Goal: Task Accomplishment & Management: Manage account settings

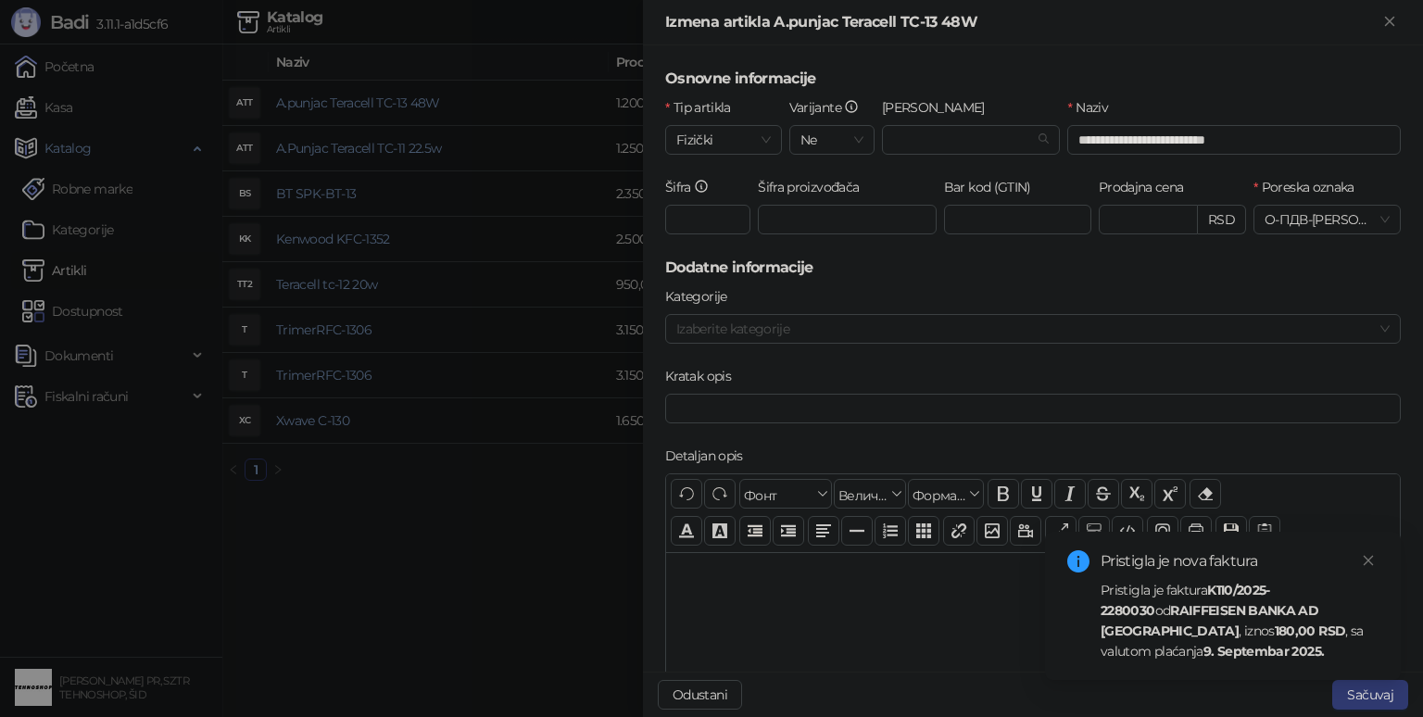
click at [1206, 618] on div "Pristigla je faktura K110/2025-2280030 od RAIFFEISEN BANKA AD [GEOGRAPHIC_DATA]…" at bounding box center [1240, 621] width 278 height 82
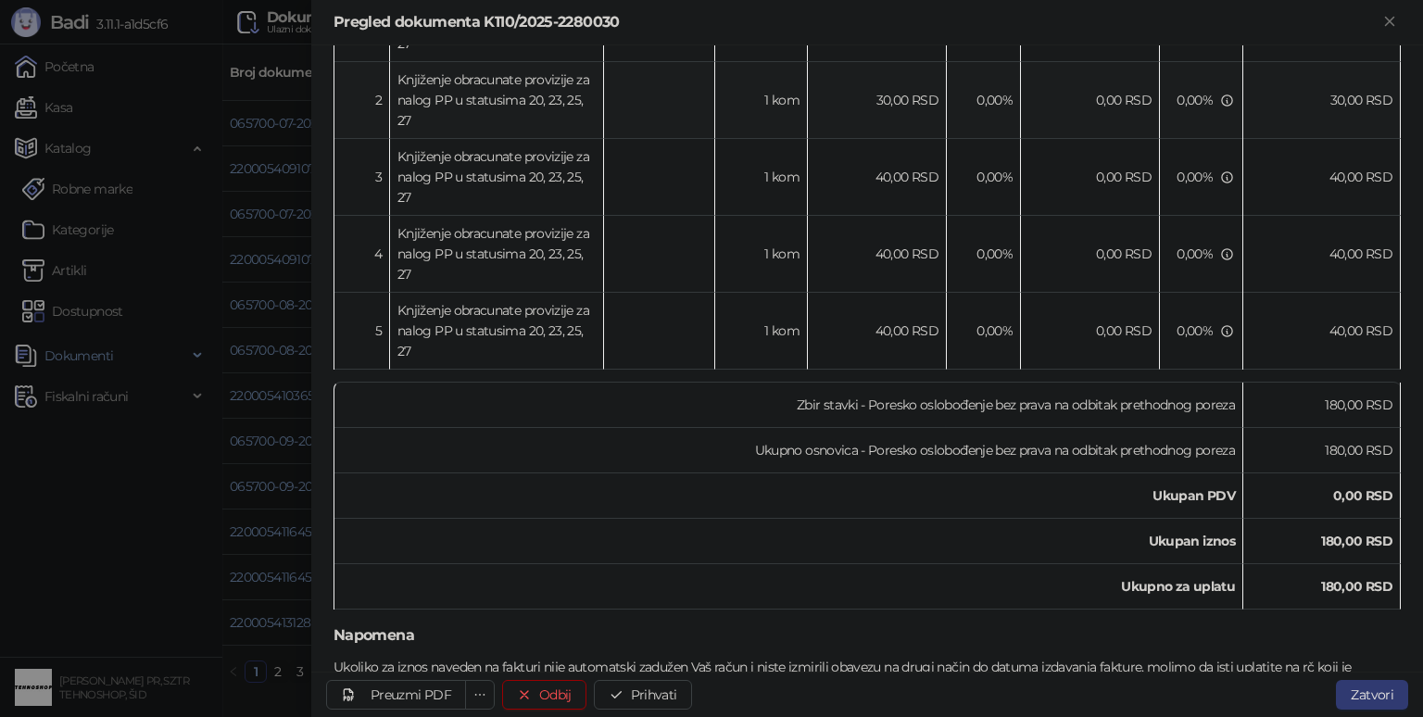
scroll to position [509, 0]
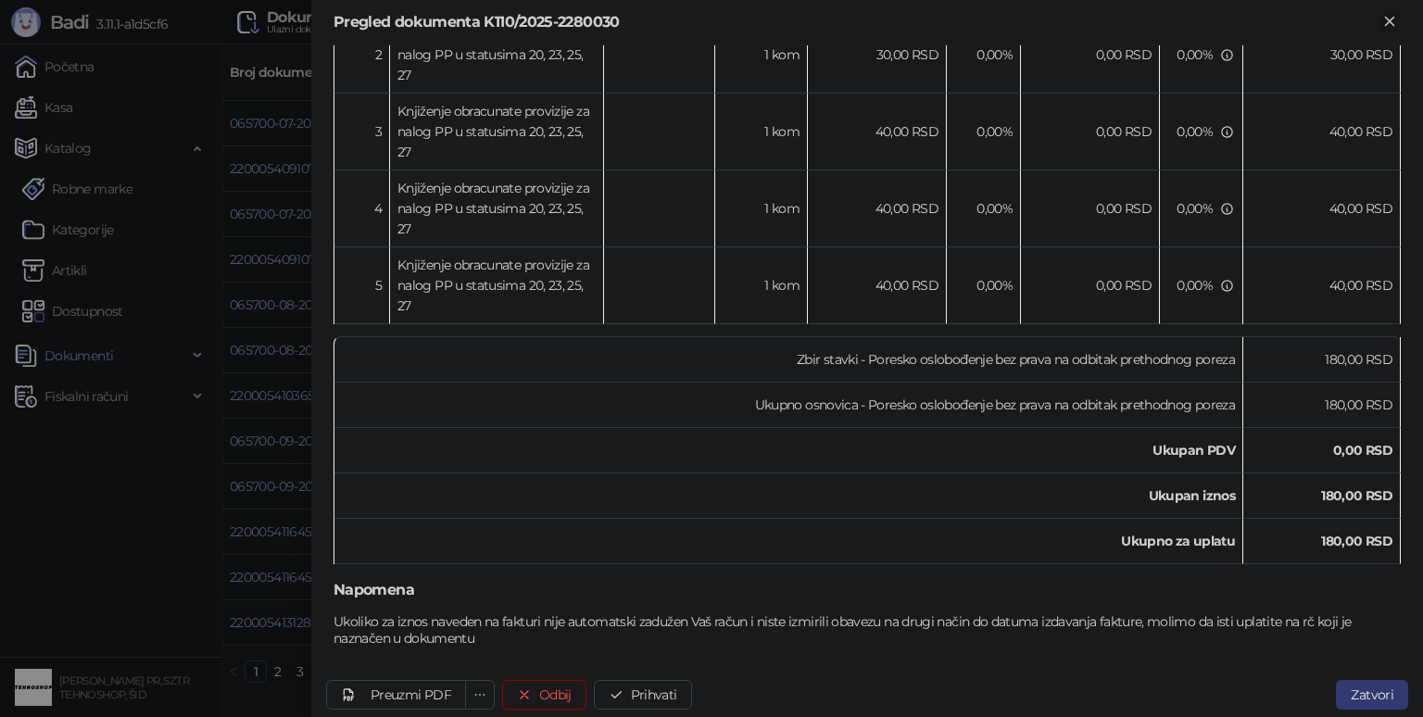
click at [1392, 20] on icon "Zatvori" at bounding box center [1389, 21] width 17 height 17
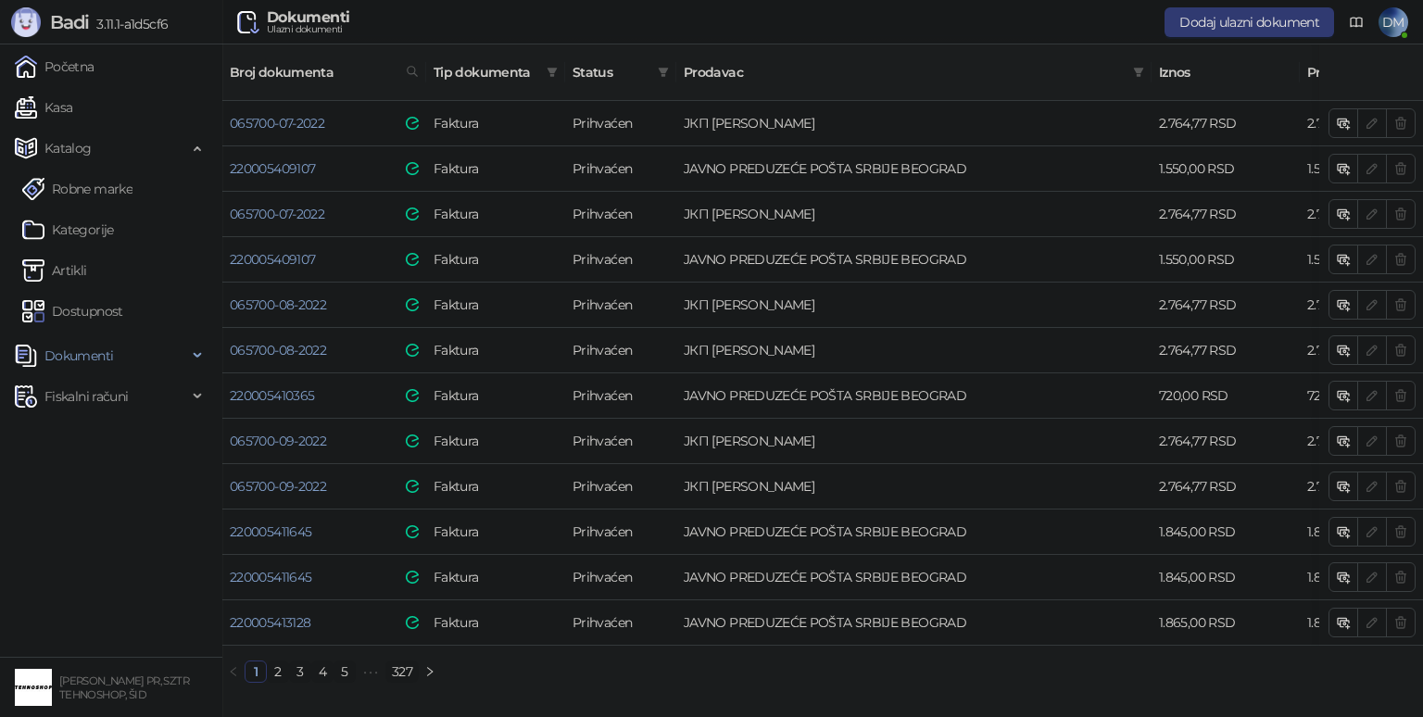
click at [410, 663] on link "327" at bounding box center [402, 672] width 32 height 20
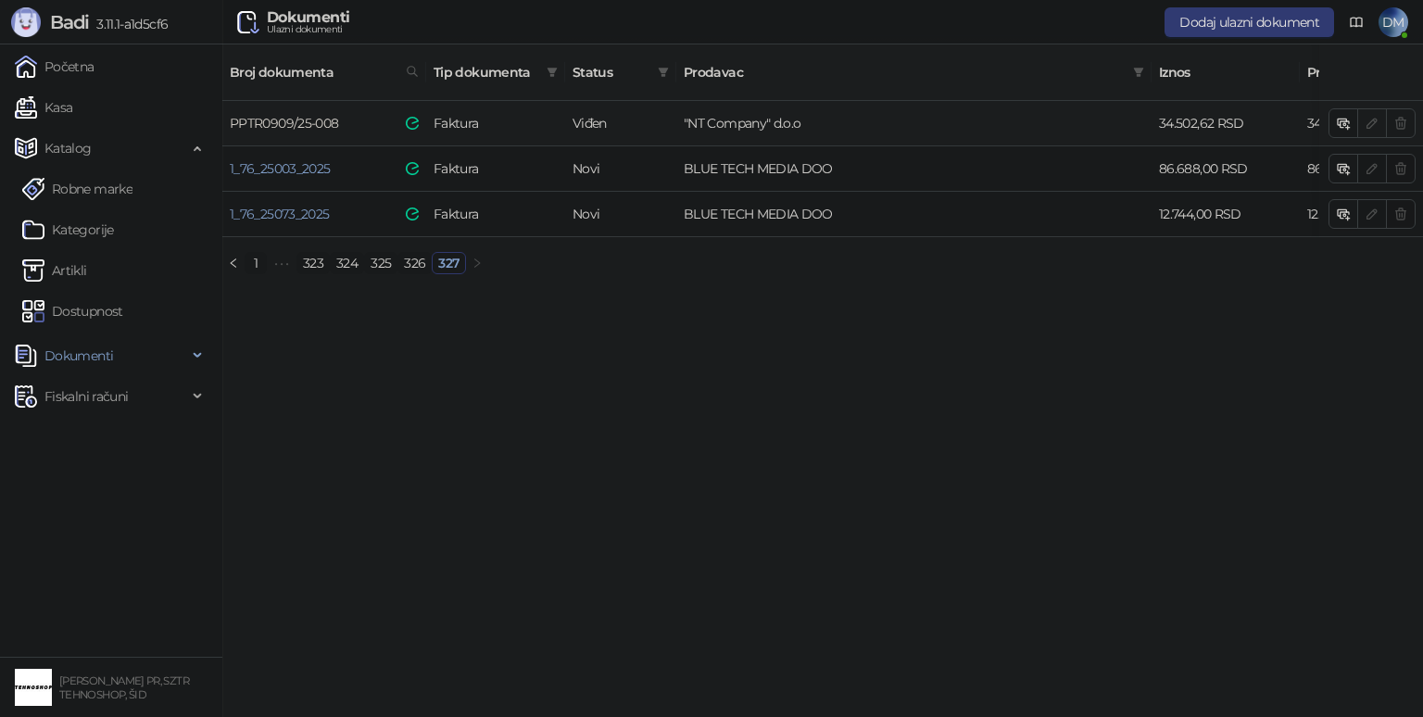
click at [304, 115] on link "PPTR0909/25-008" at bounding box center [284, 123] width 108 height 17
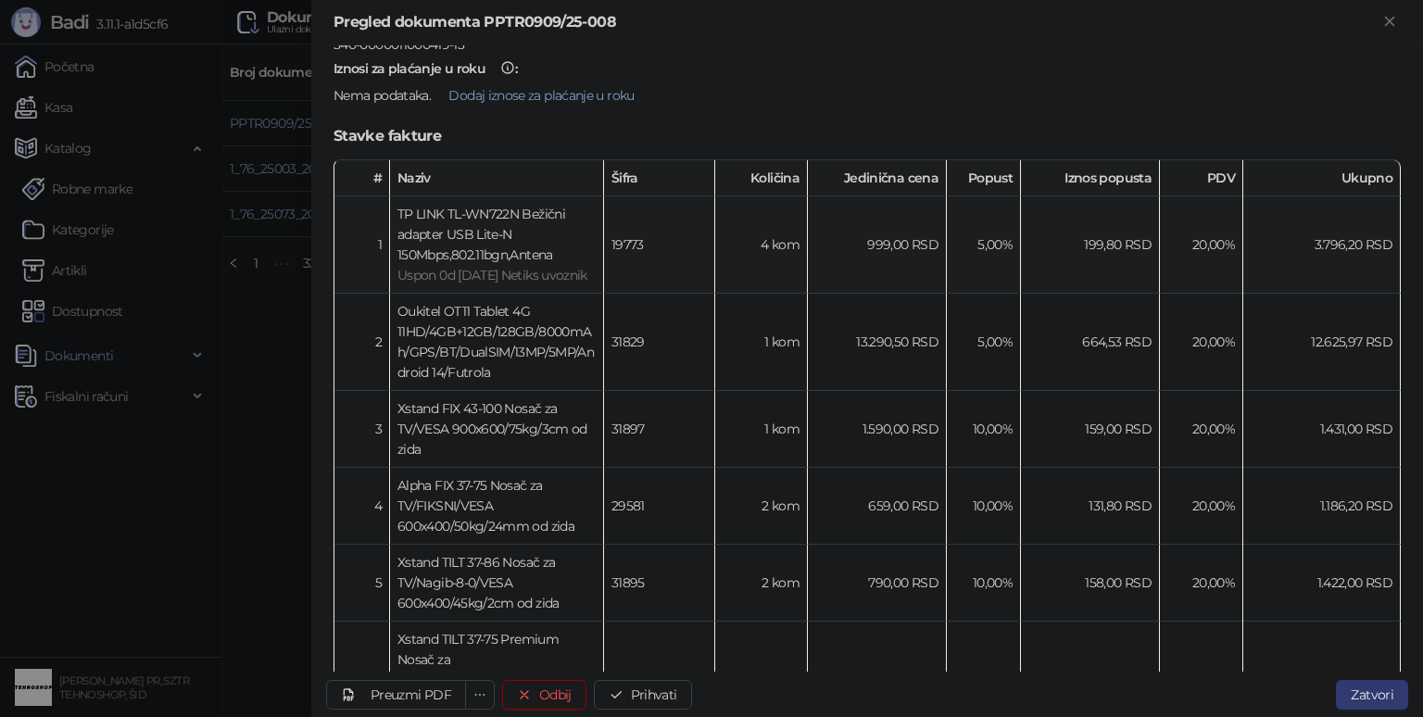
scroll to position [463, 0]
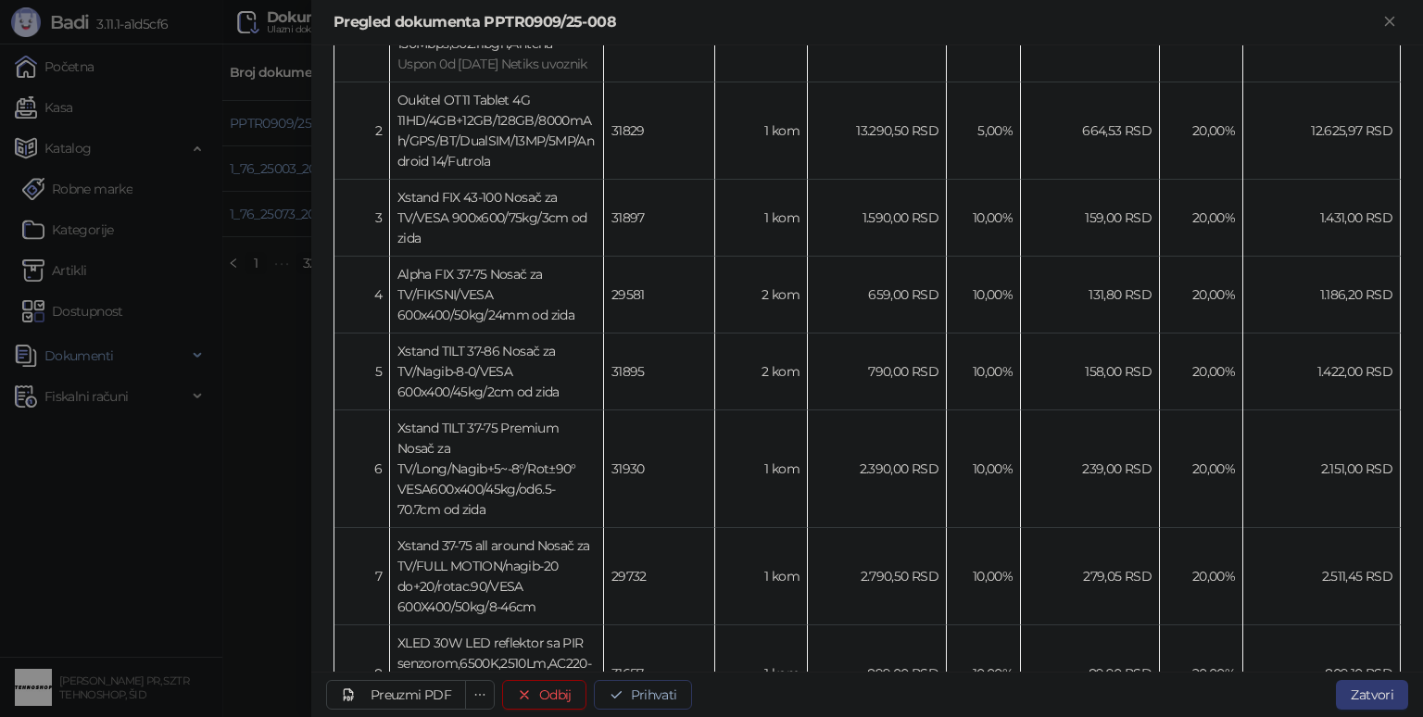
click at [642, 693] on button "Prihvati" at bounding box center [643, 695] width 98 height 30
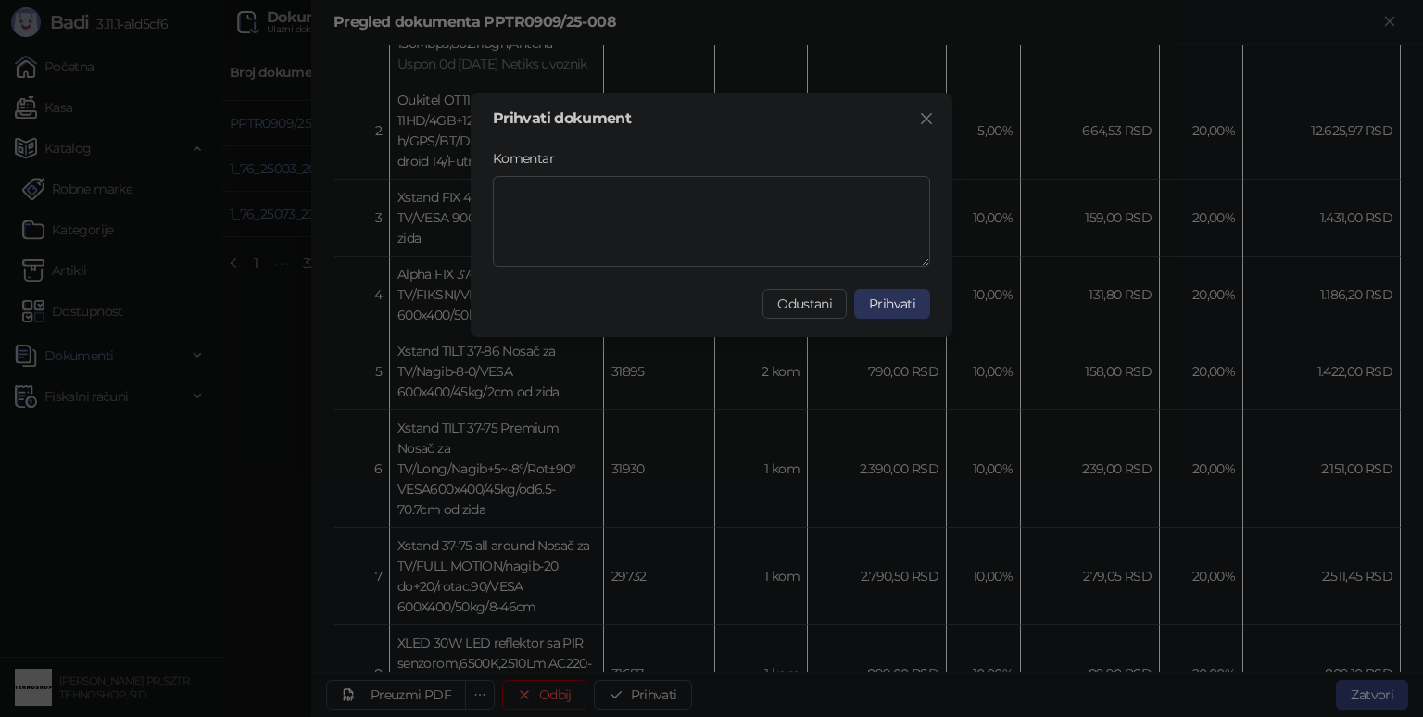
click at [892, 308] on span "Prihvati" at bounding box center [892, 304] width 46 height 17
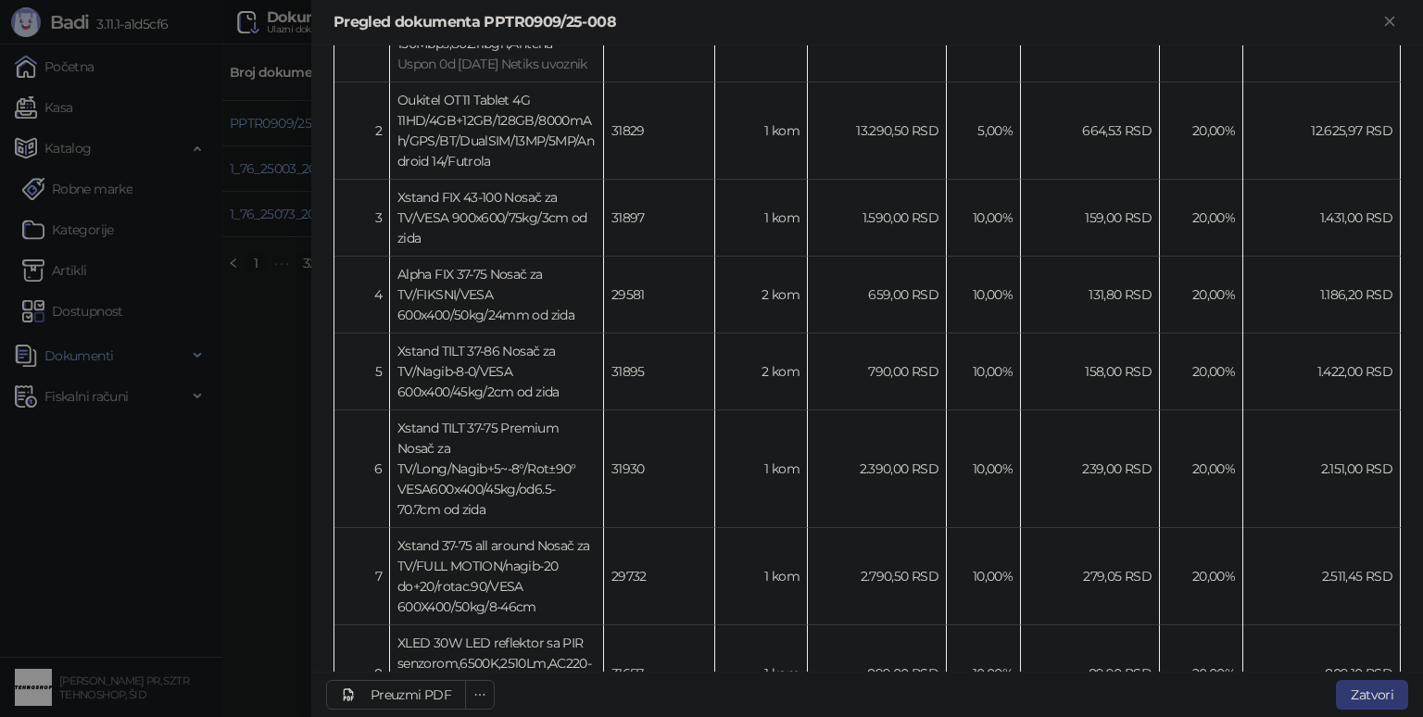
click at [245, 494] on div at bounding box center [711, 358] width 1423 height 717
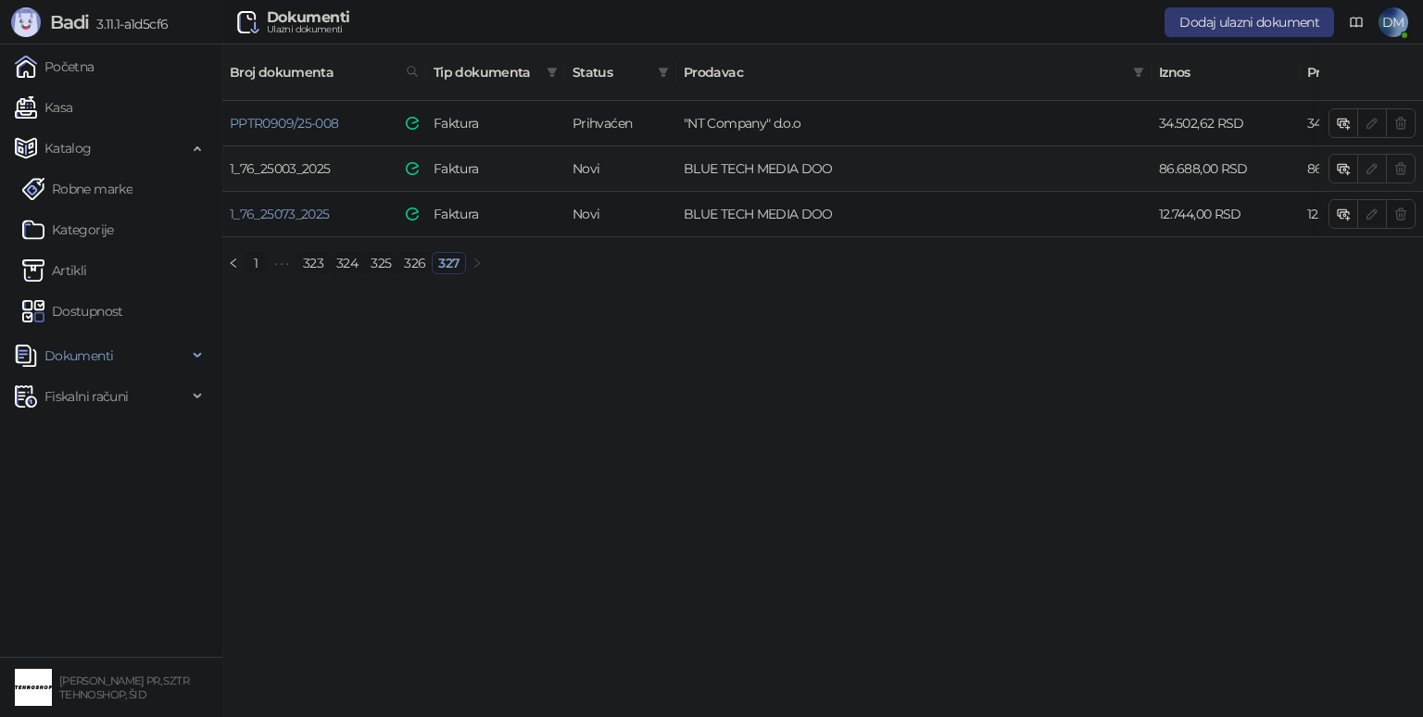
click at [297, 160] on link "1_76_25003_2025" at bounding box center [280, 168] width 100 height 17
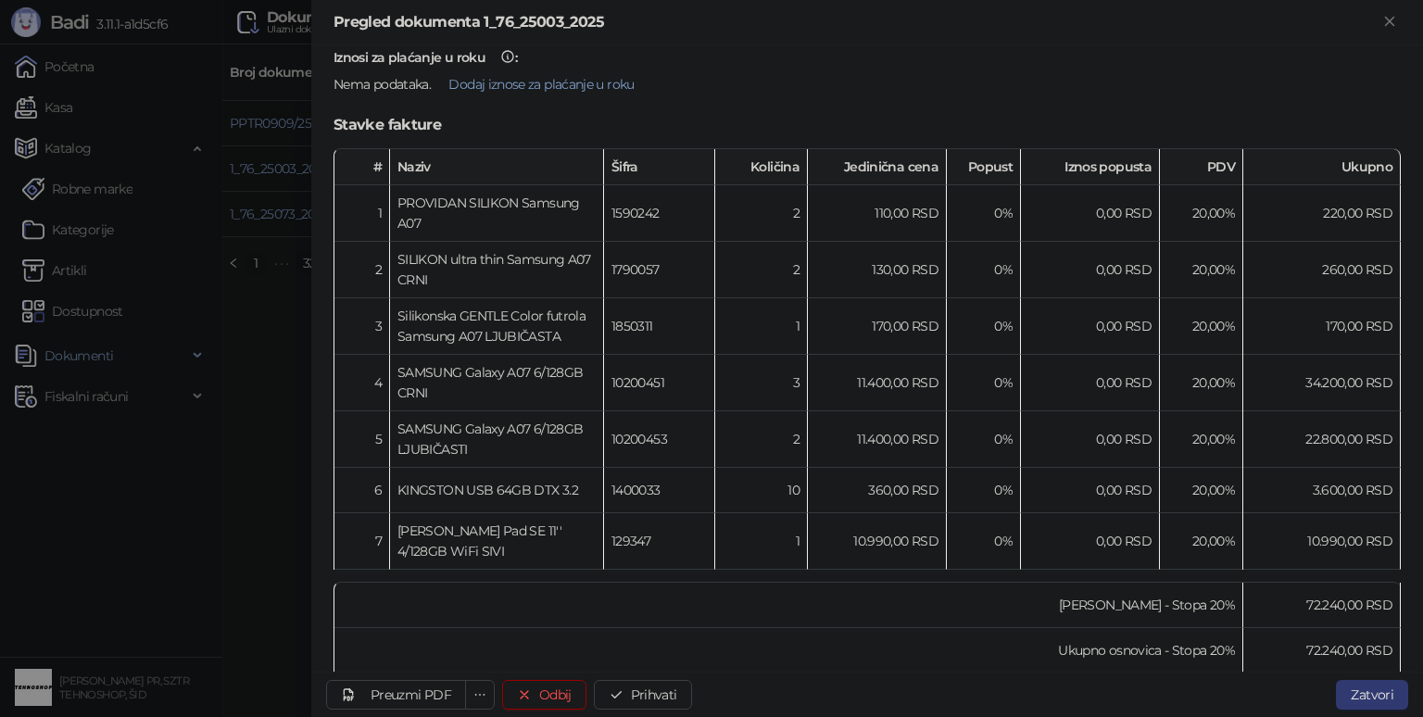
scroll to position [463, 0]
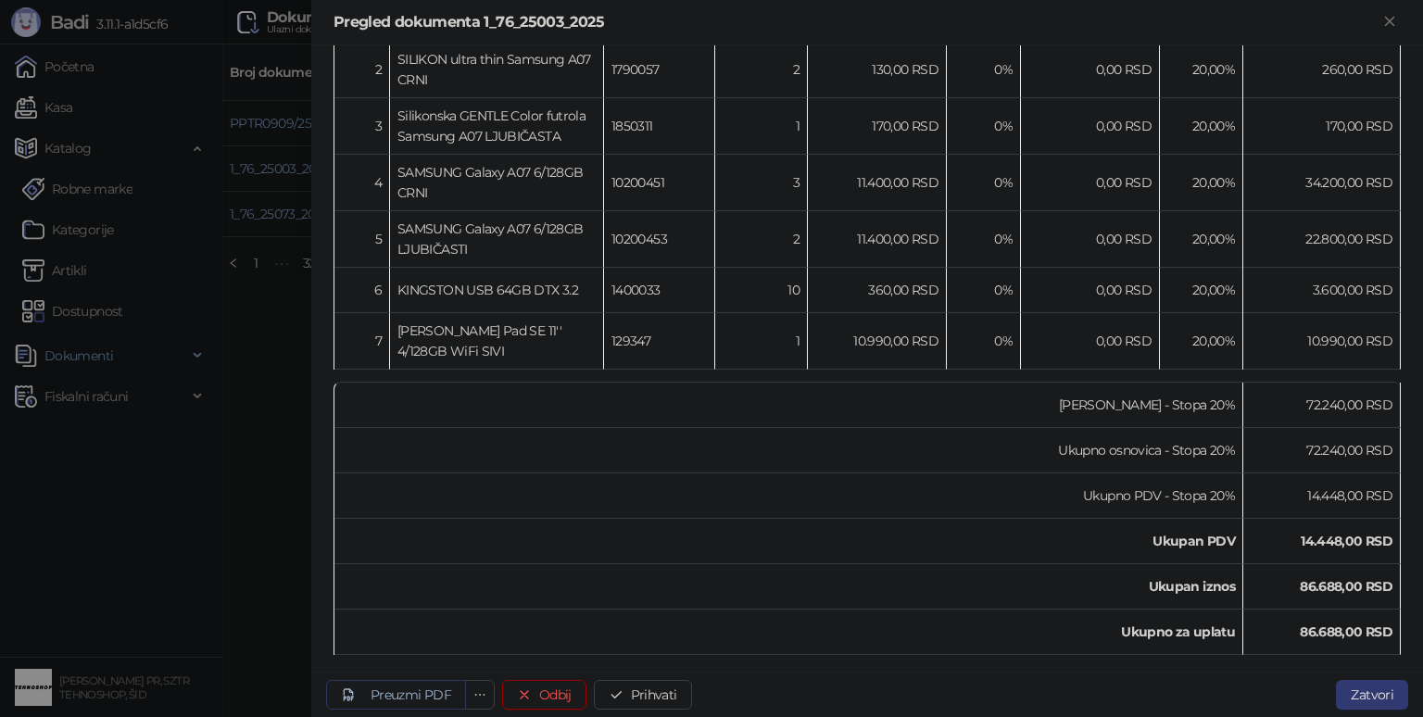
click at [415, 687] on div "Preuzmi PDF" at bounding box center [411, 695] width 81 height 17
click at [411, 697] on div "Preuzmi PDF" at bounding box center [411, 695] width 81 height 17
click at [641, 694] on button "Prihvati" at bounding box center [643, 695] width 98 height 30
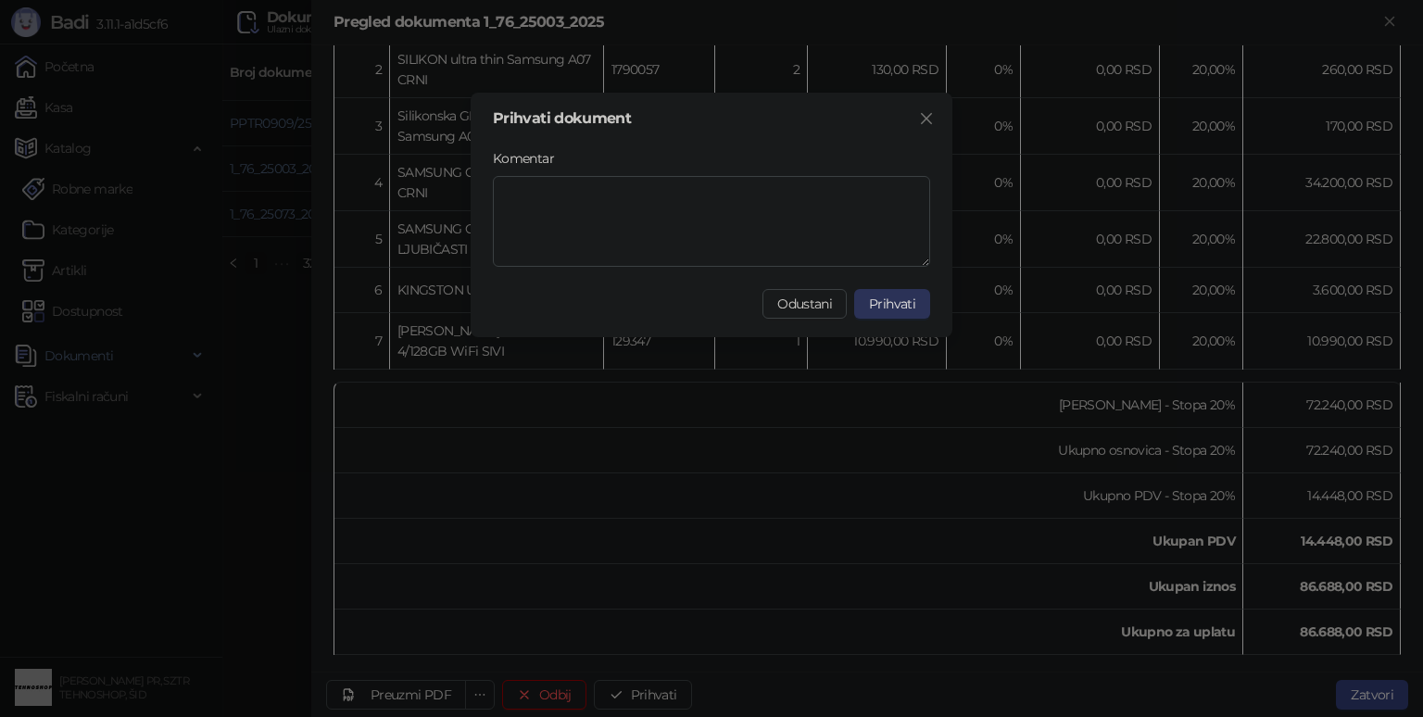
click at [889, 309] on span "Prihvati" at bounding box center [892, 304] width 46 height 17
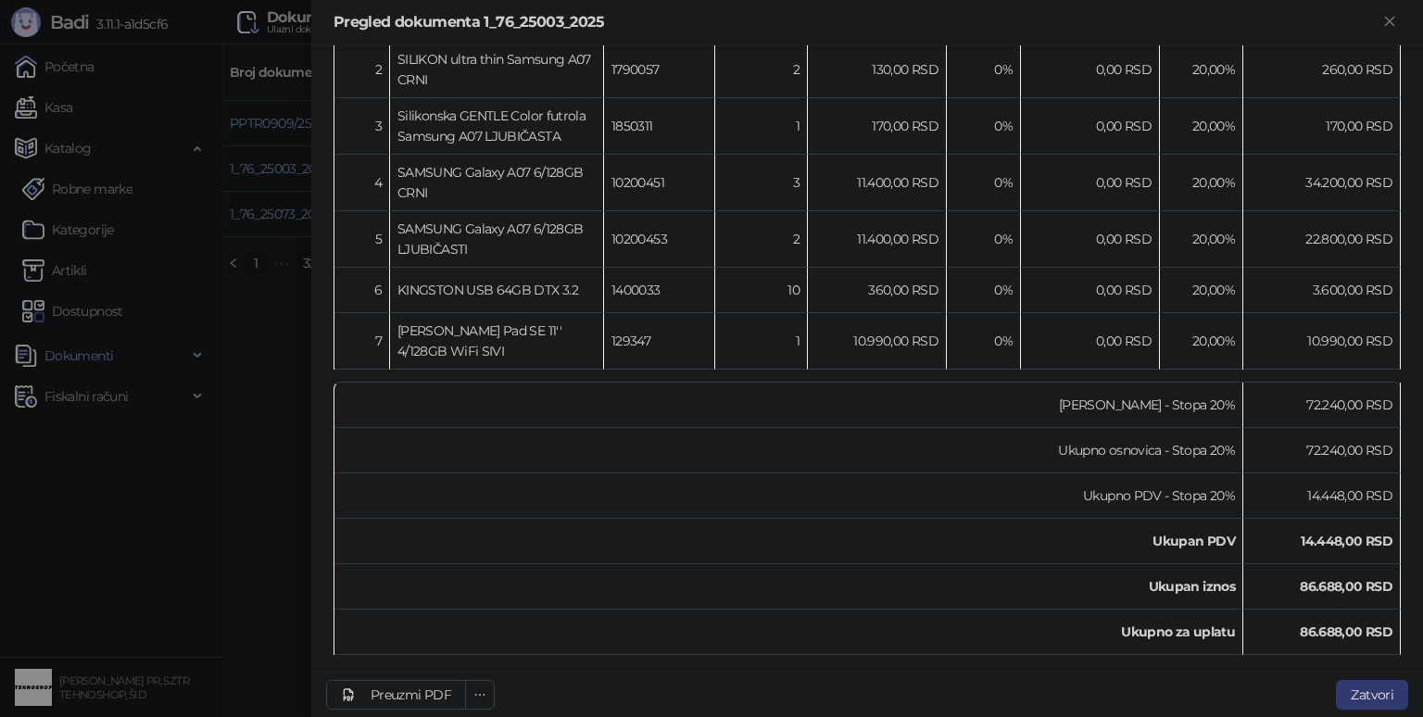
click at [287, 496] on div at bounding box center [711, 358] width 1423 height 717
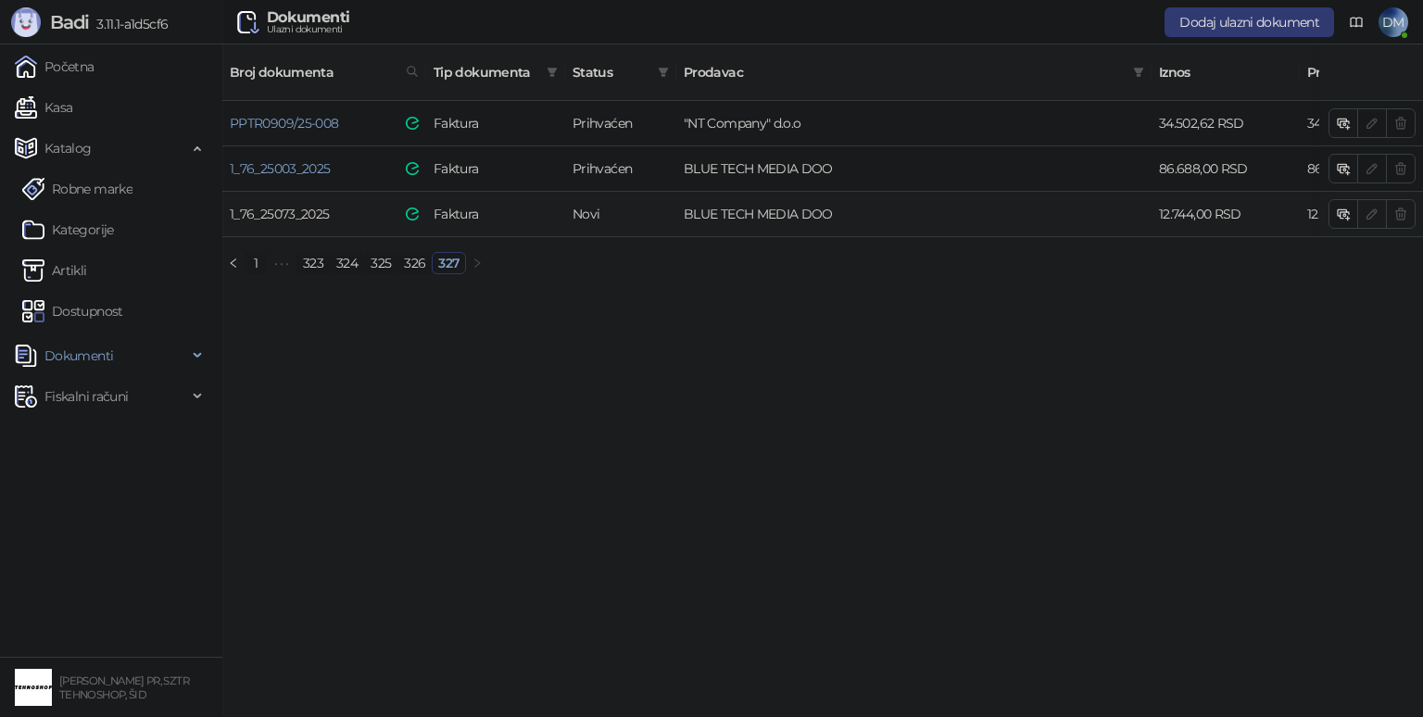
click at [304, 206] on link "1_76_25073_2025" at bounding box center [279, 214] width 99 height 17
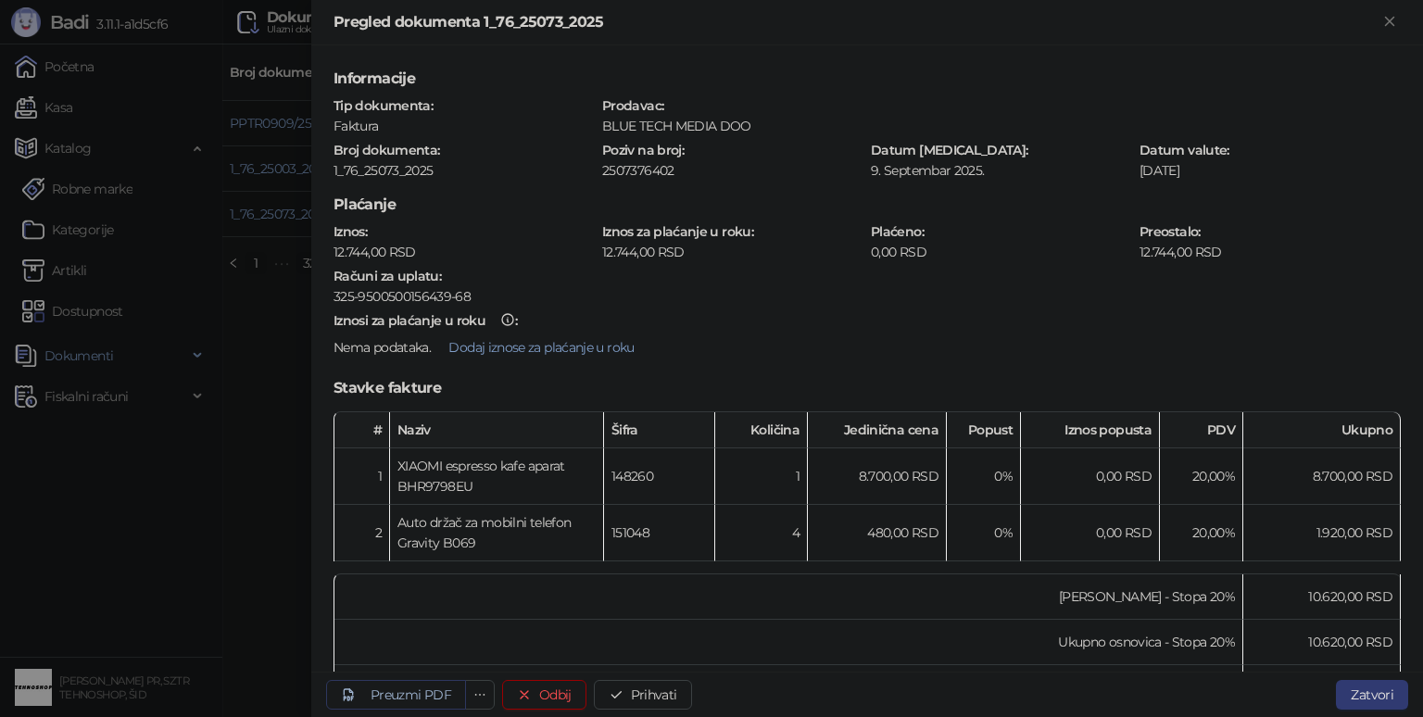
click at [413, 699] on div "Preuzmi PDF" at bounding box center [411, 695] width 81 height 17
click at [399, 697] on div "Preuzmi PDF" at bounding box center [411, 695] width 81 height 17
click at [643, 697] on button "Prihvati" at bounding box center [643, 695] width 98 height 30
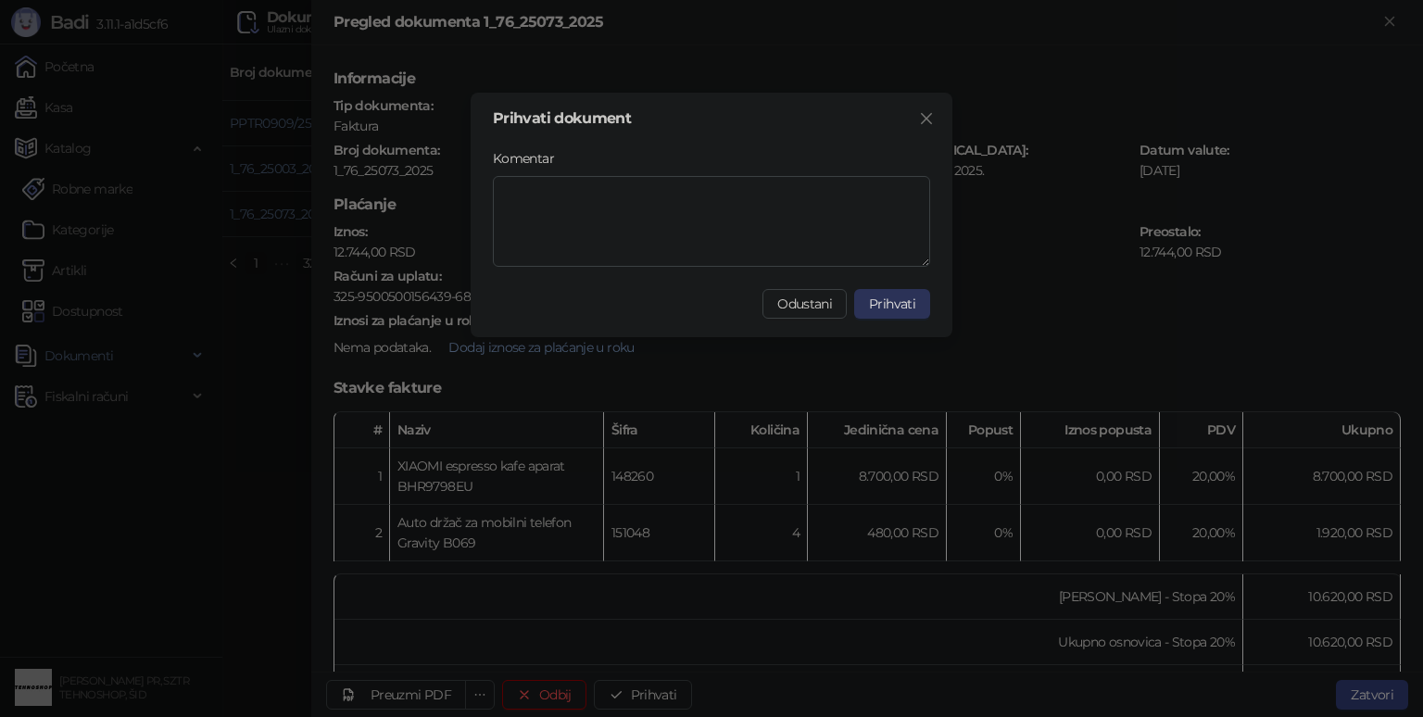
click at [874, 298] on span "Prihvati" at bounding box center [892, 304] width 46 height 17
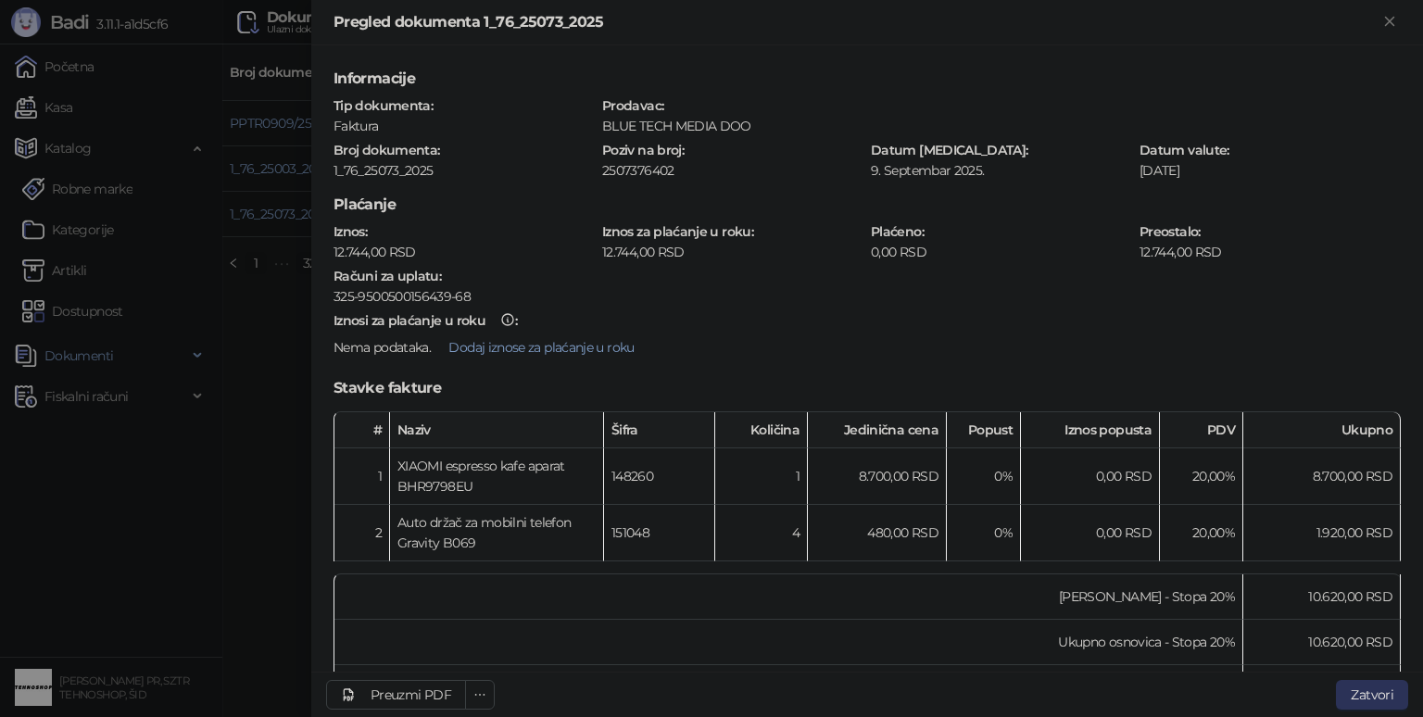
click at [1365, 692] on button "Zatvori" at bounding box center [1372, 695] width 72 height 30
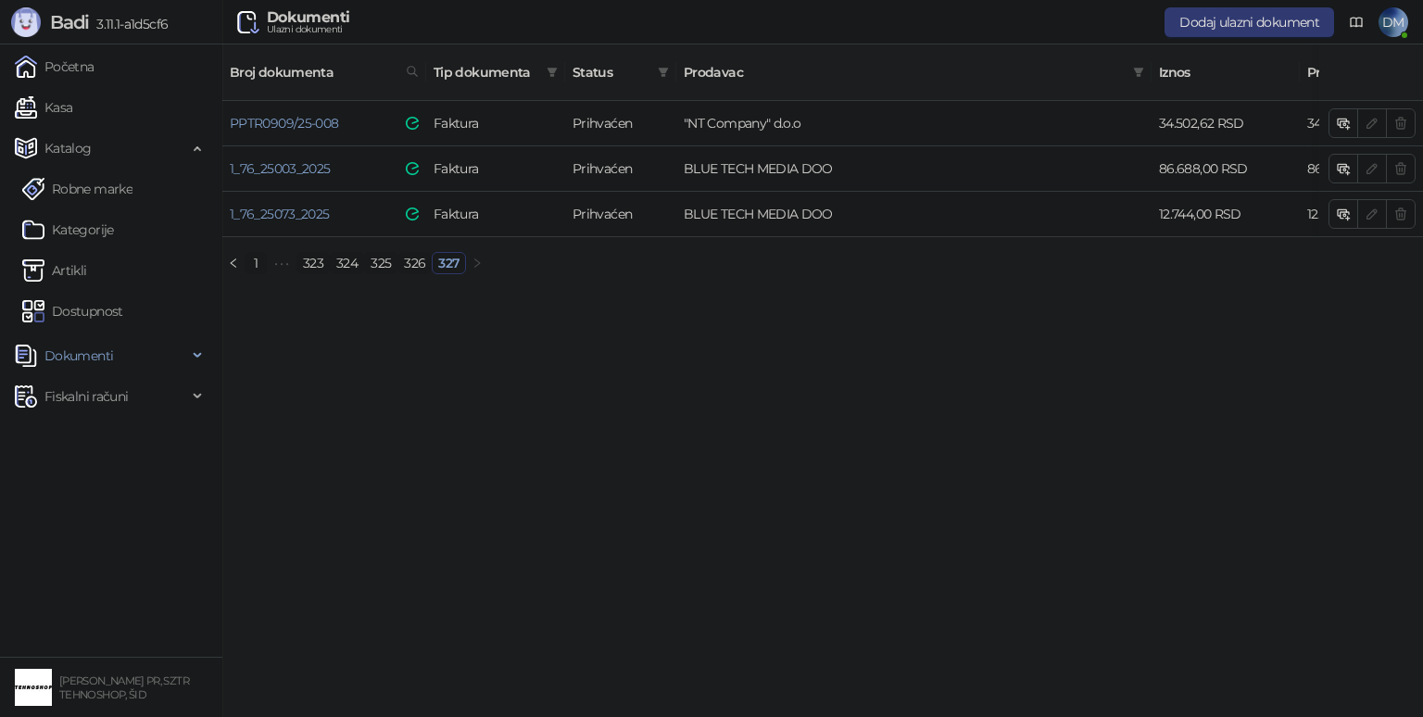
click at [413, 255] on link "326" at bounding box center [414, 263] width 32 height 20
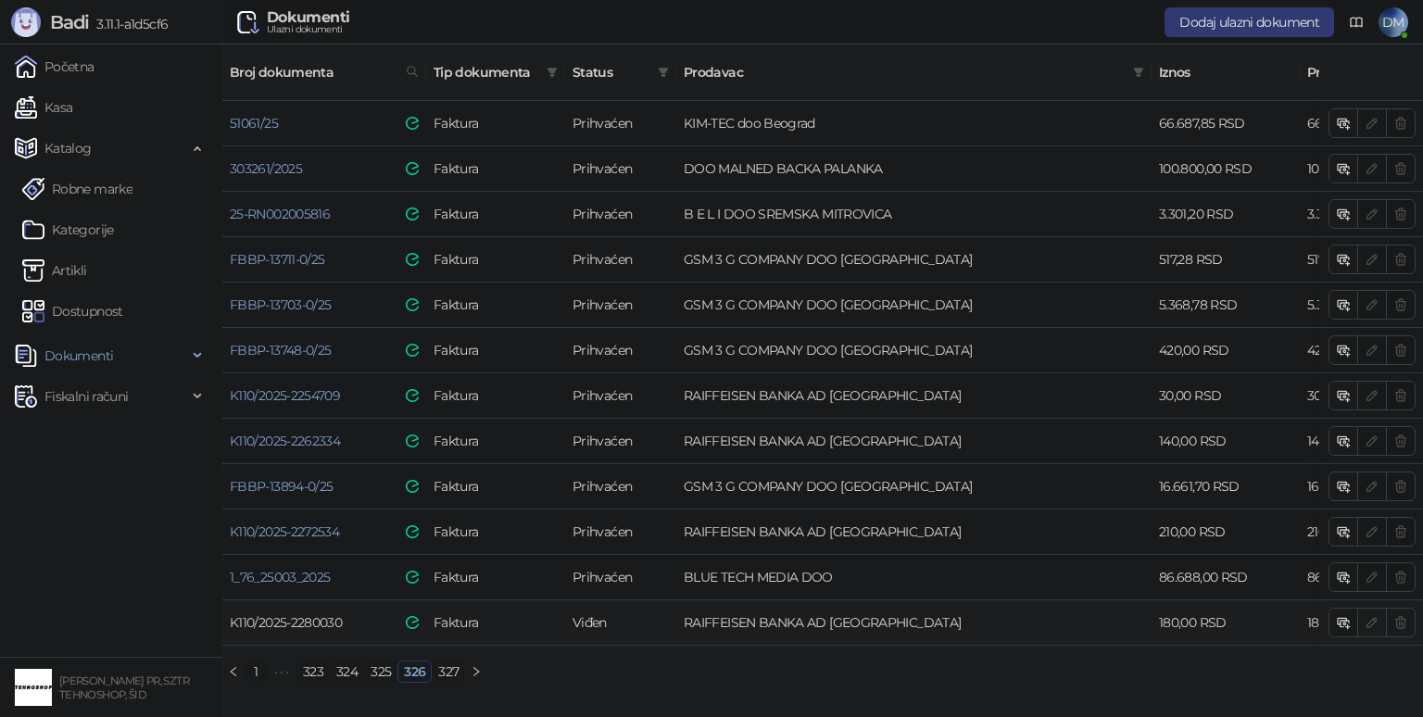
click at [326, 614] on link "K110/2025-2280030" at bounding box center [286, 622] width 112 height 17
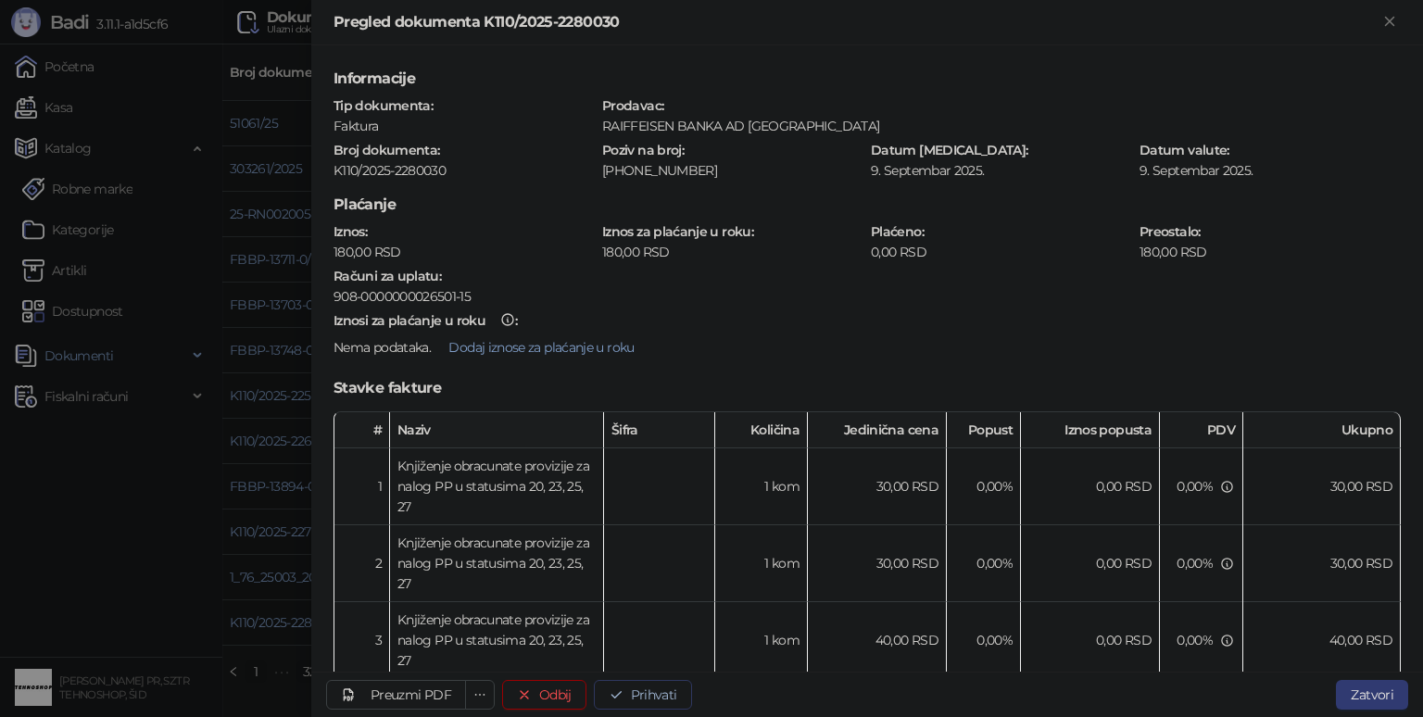
click at [652, 690] on button "Prihvati" at bounding box center [643, 695] width 98 height 30
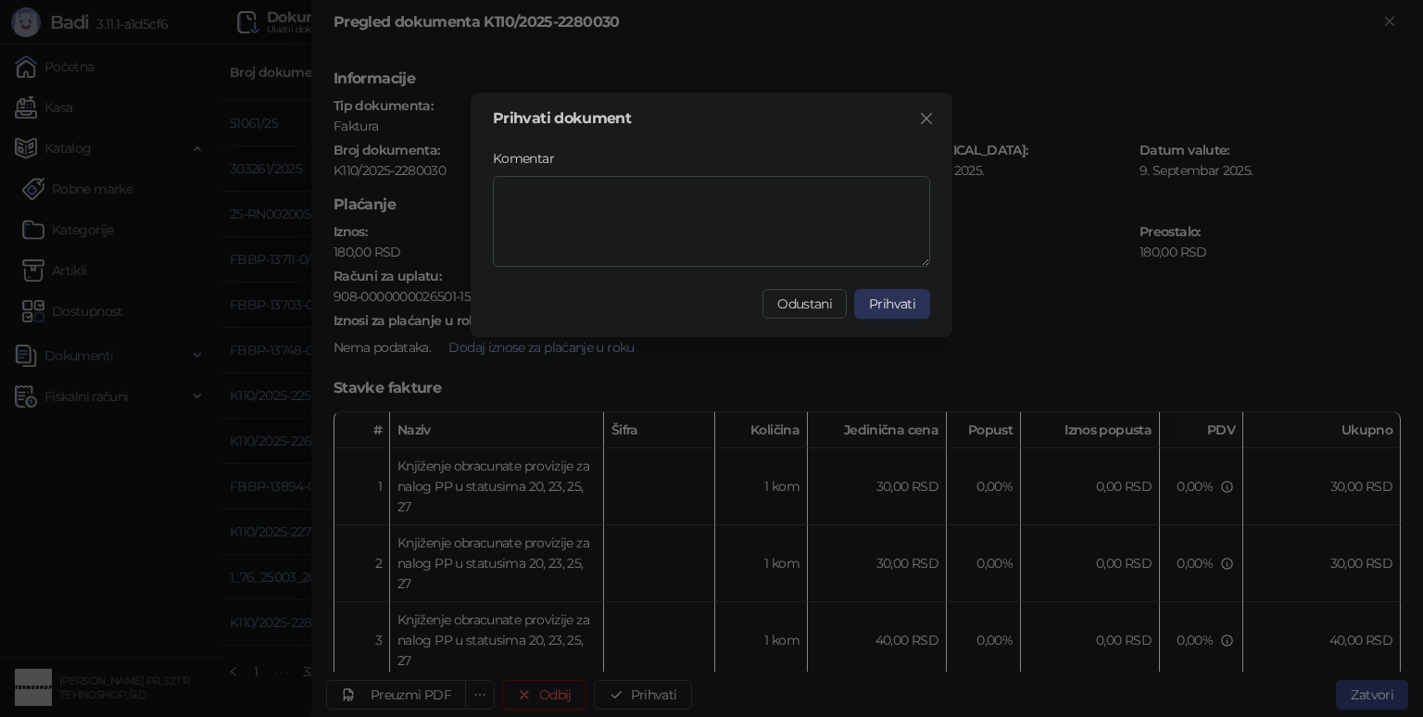
click at [912, 309] on span "Prihvati" at bounding box center [892, 304] width 46 height 17
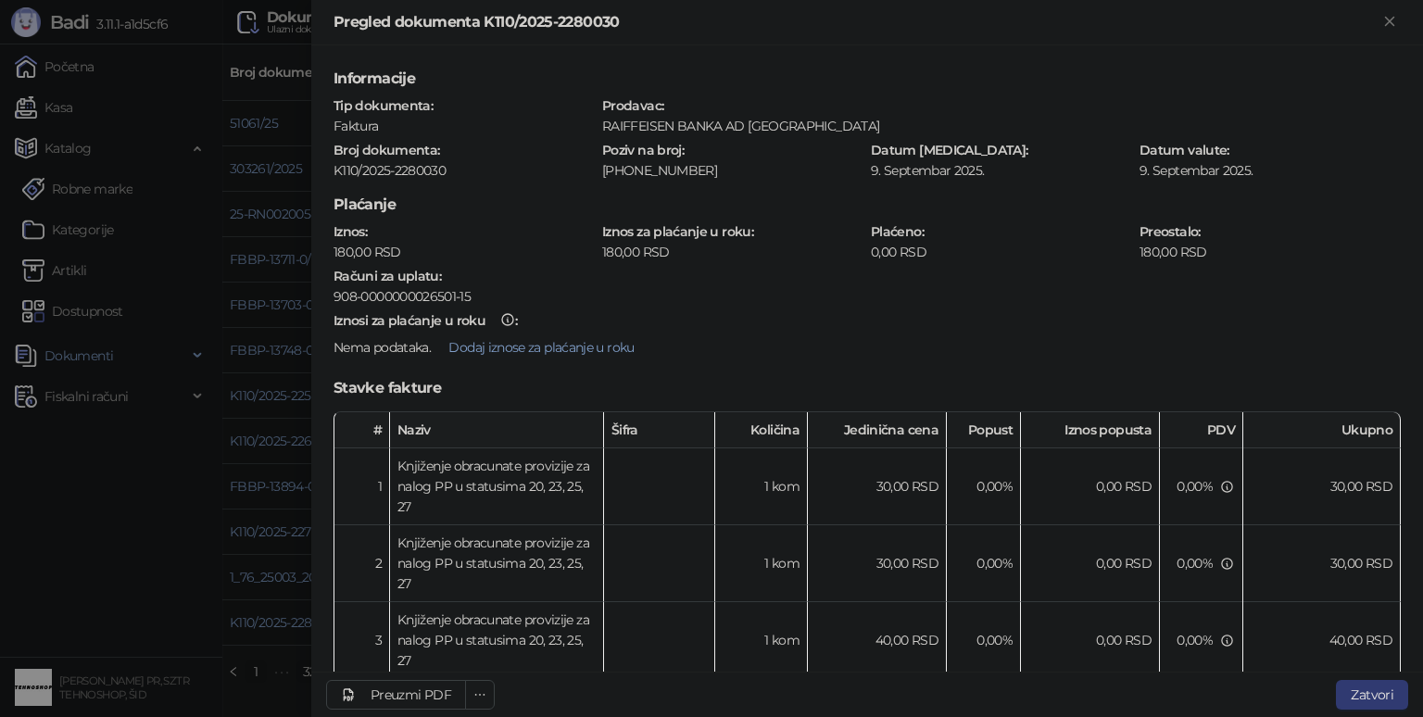
click at [132, 512] on div at bounding box center [711, 358] width 1423 height 717
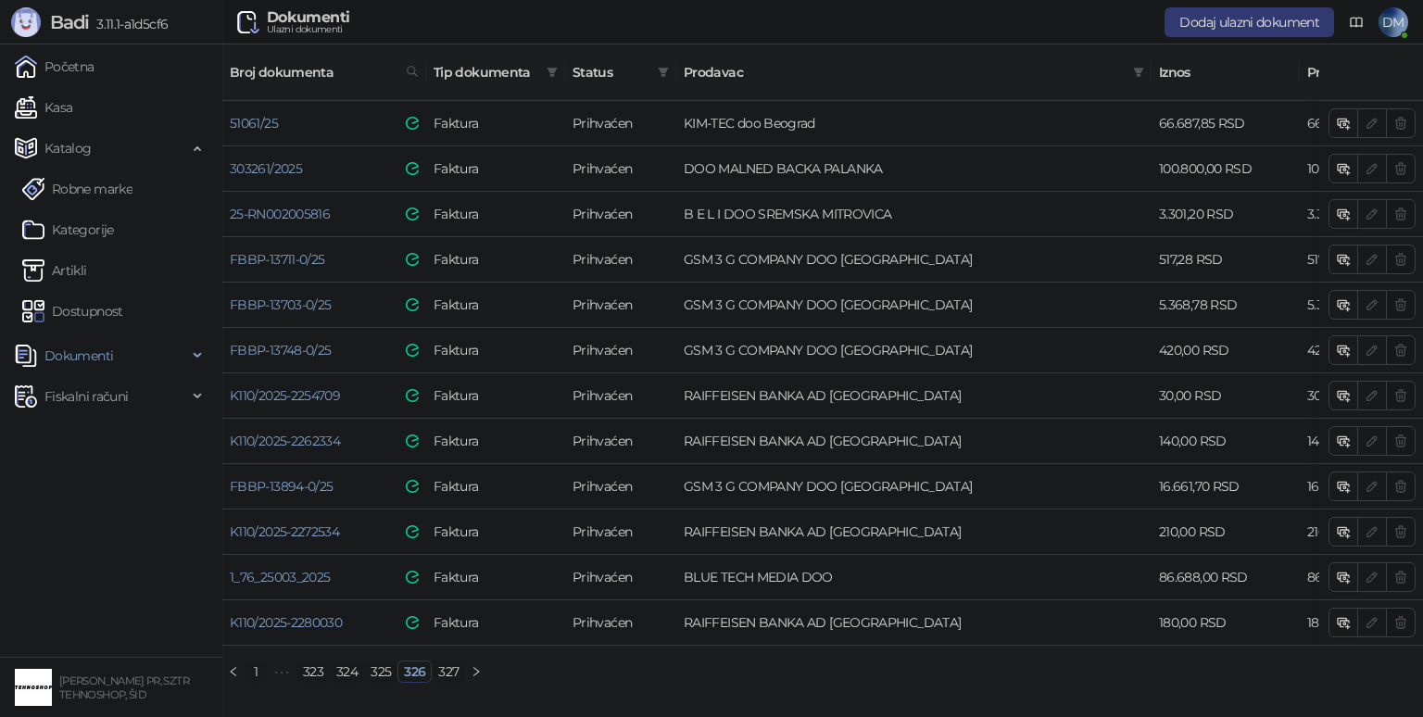
click at [133, 535] on ul "Početna Kasa Katalog Robne marke Kategorije Artikli Dostupnost Dokumenti Fiskal…" at bounding box center [111, 350] width 222 height 612
click at [70, 111] on link "Kasa" at bounding box center [43, 107] width 57 height 37
